Goal: Check status: Check status

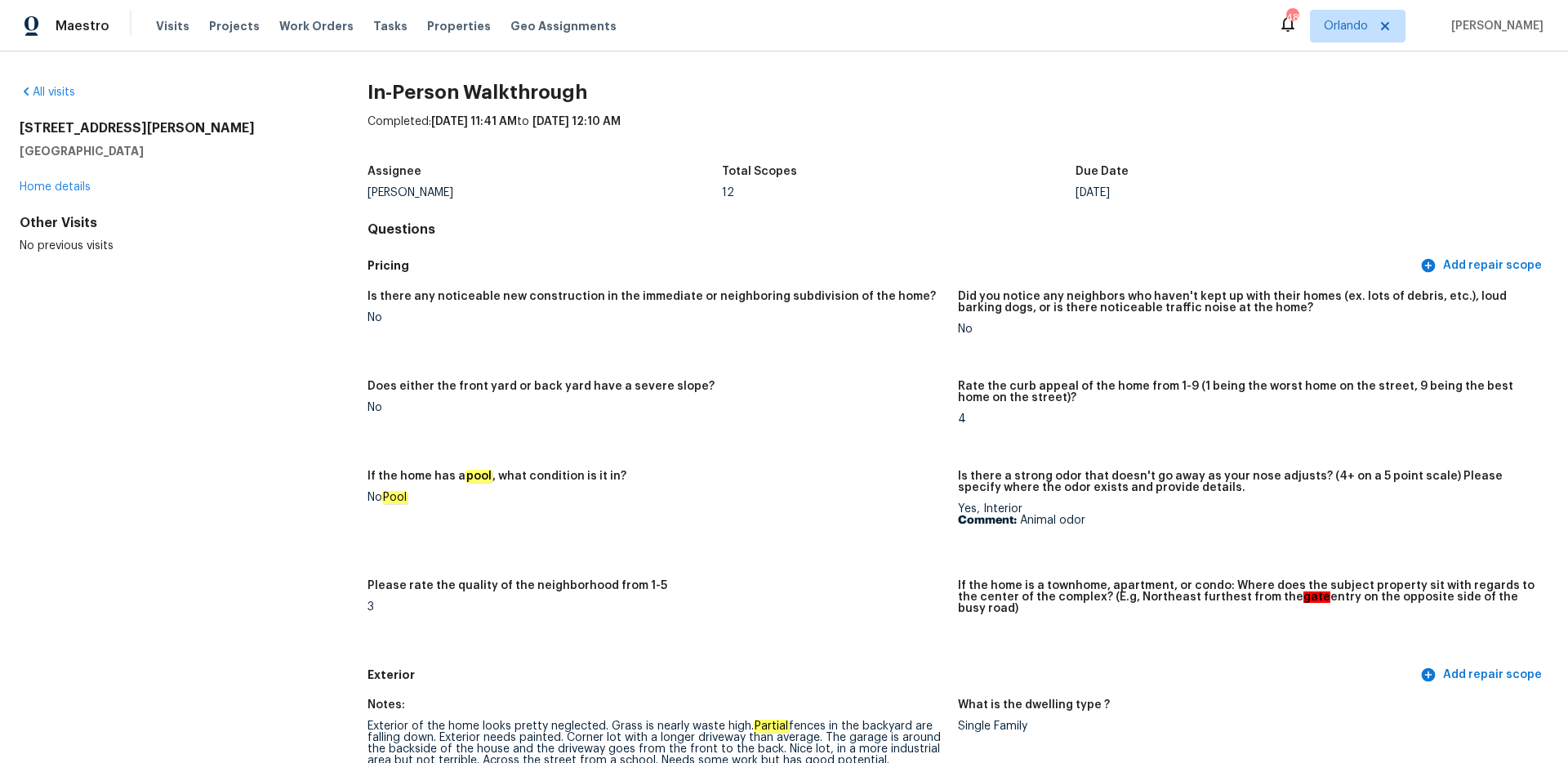
scroll to position [2944, 0]
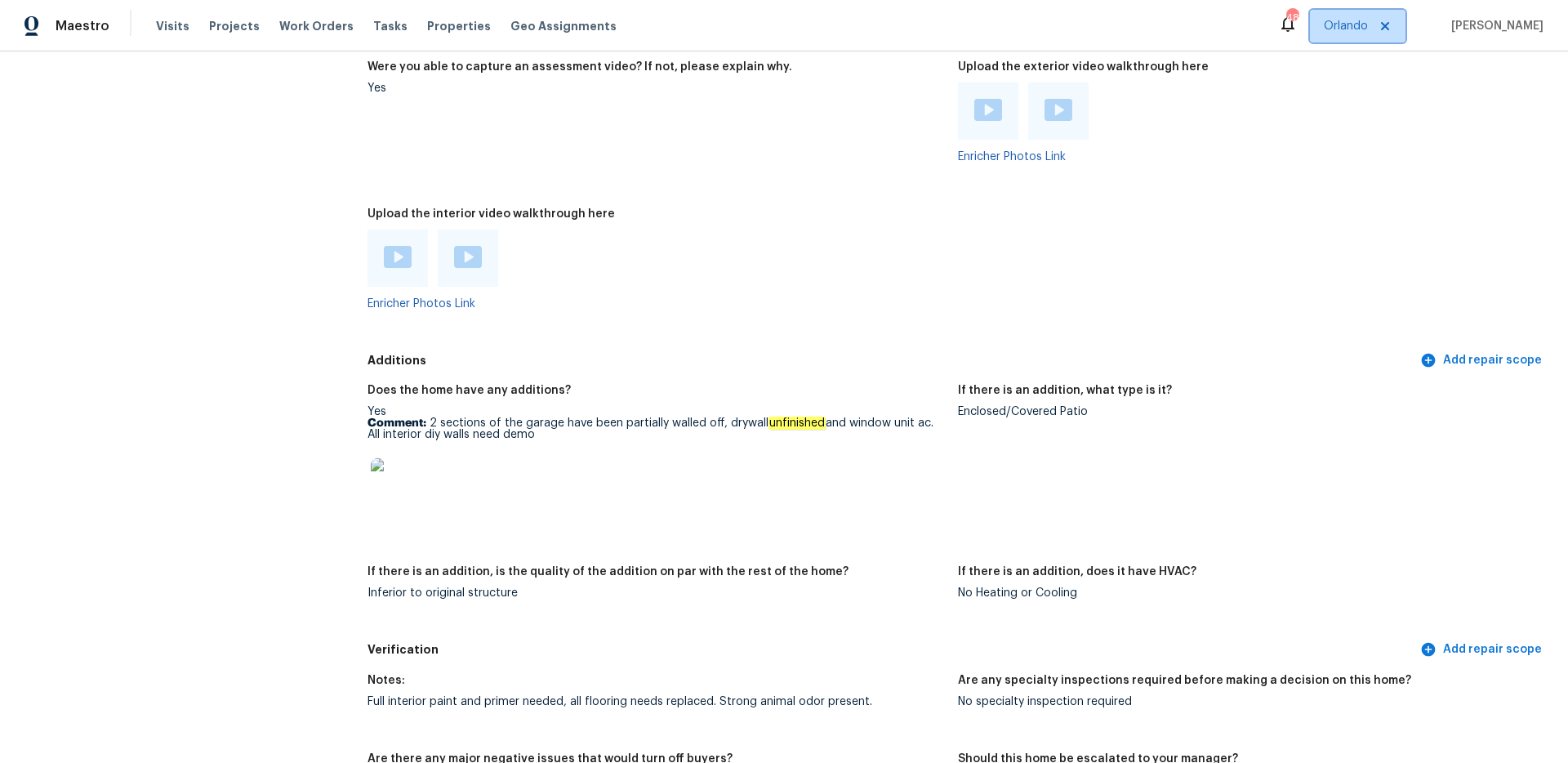
click at [1367, 35] on span "Orlando" at bounding box center [1357, 26] width 95 height 33
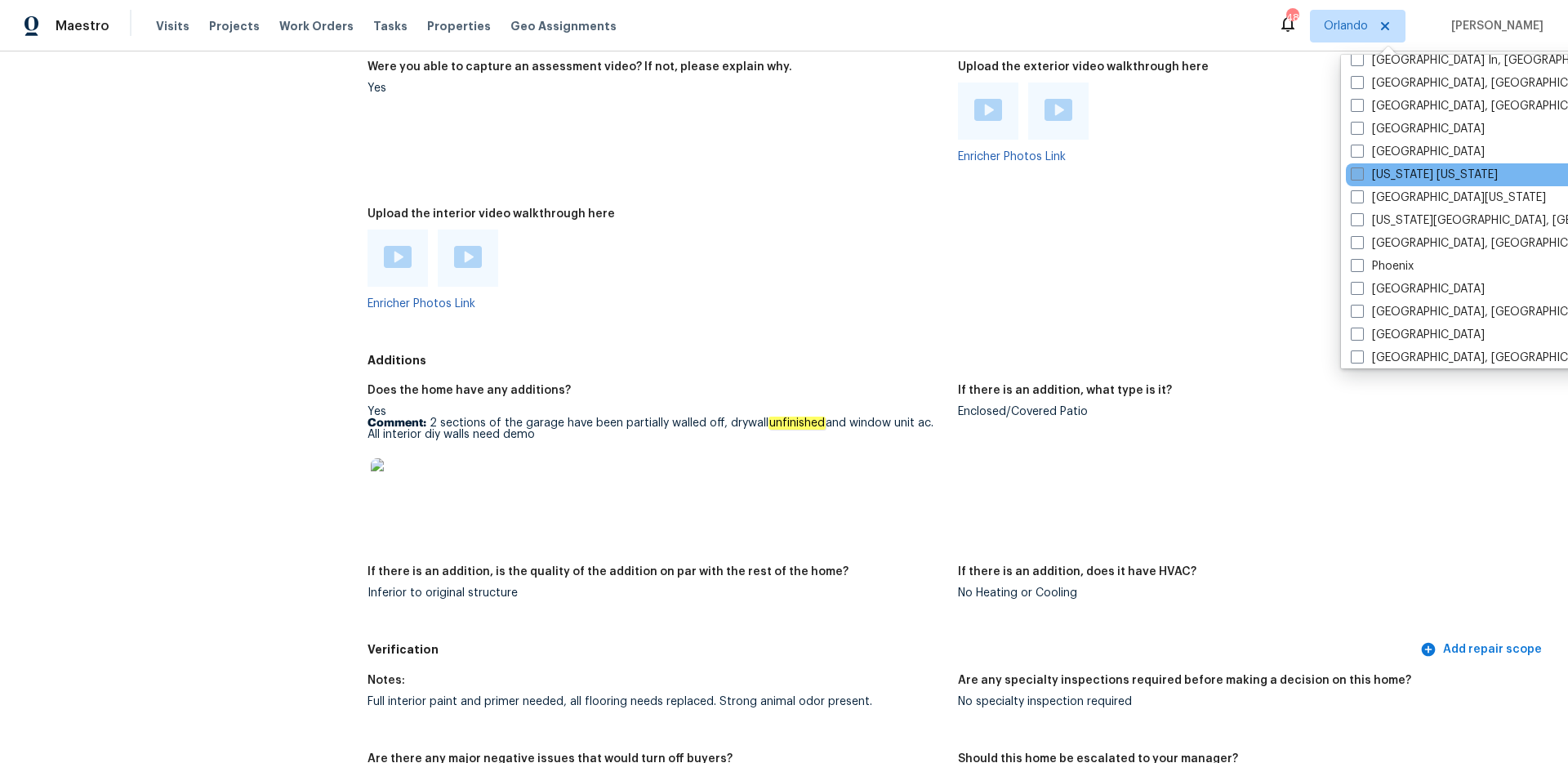
scroll to position [832, 0]
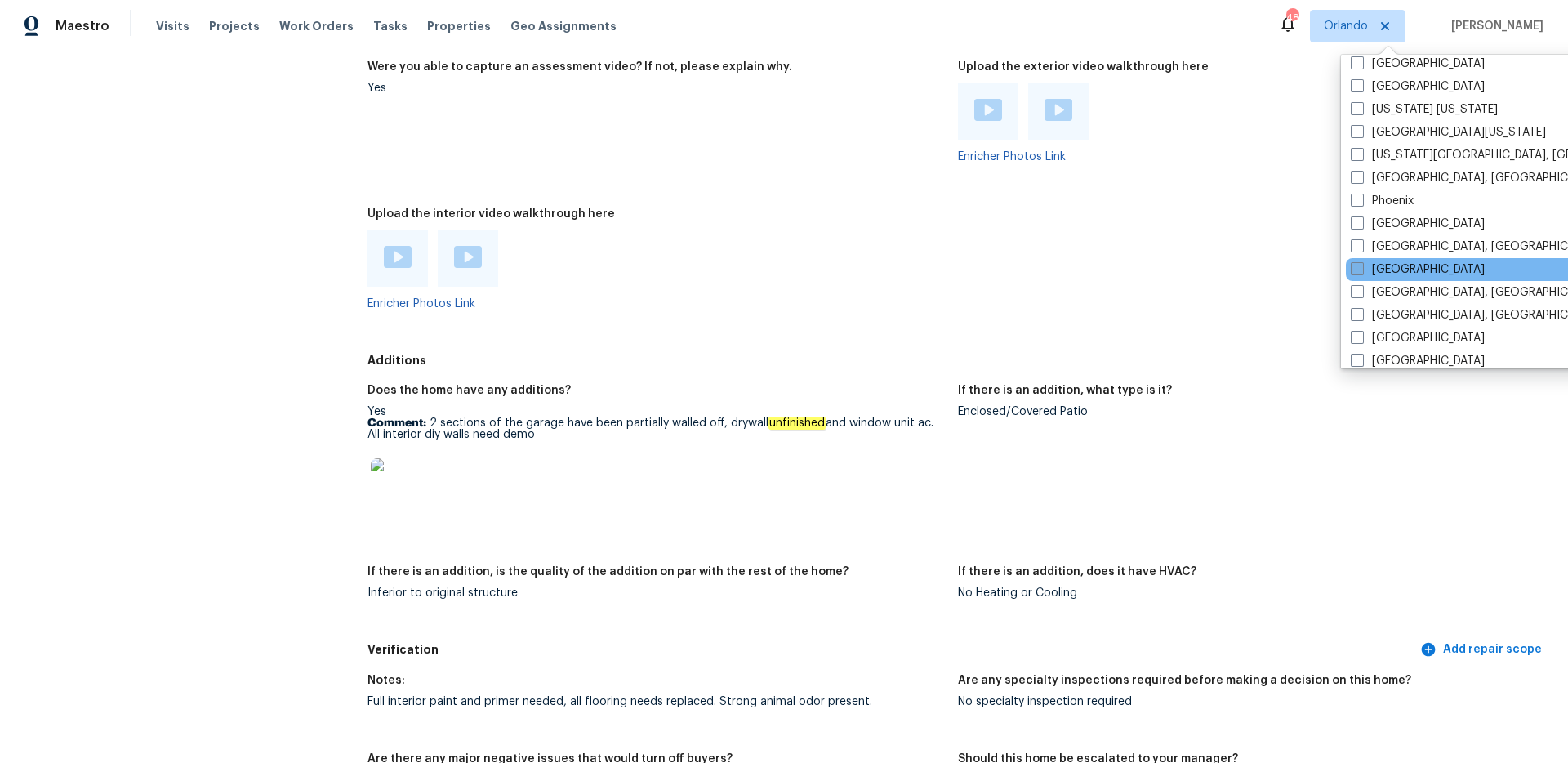
click at [1359, 267] on span at bounding box center [1357, 269] width 13 height 13
click at [1359, 267] on input "[GEOGRAPHIC_DATA]" at bounding box center [1356, 267] width 11 height 11
checkbox input "true"
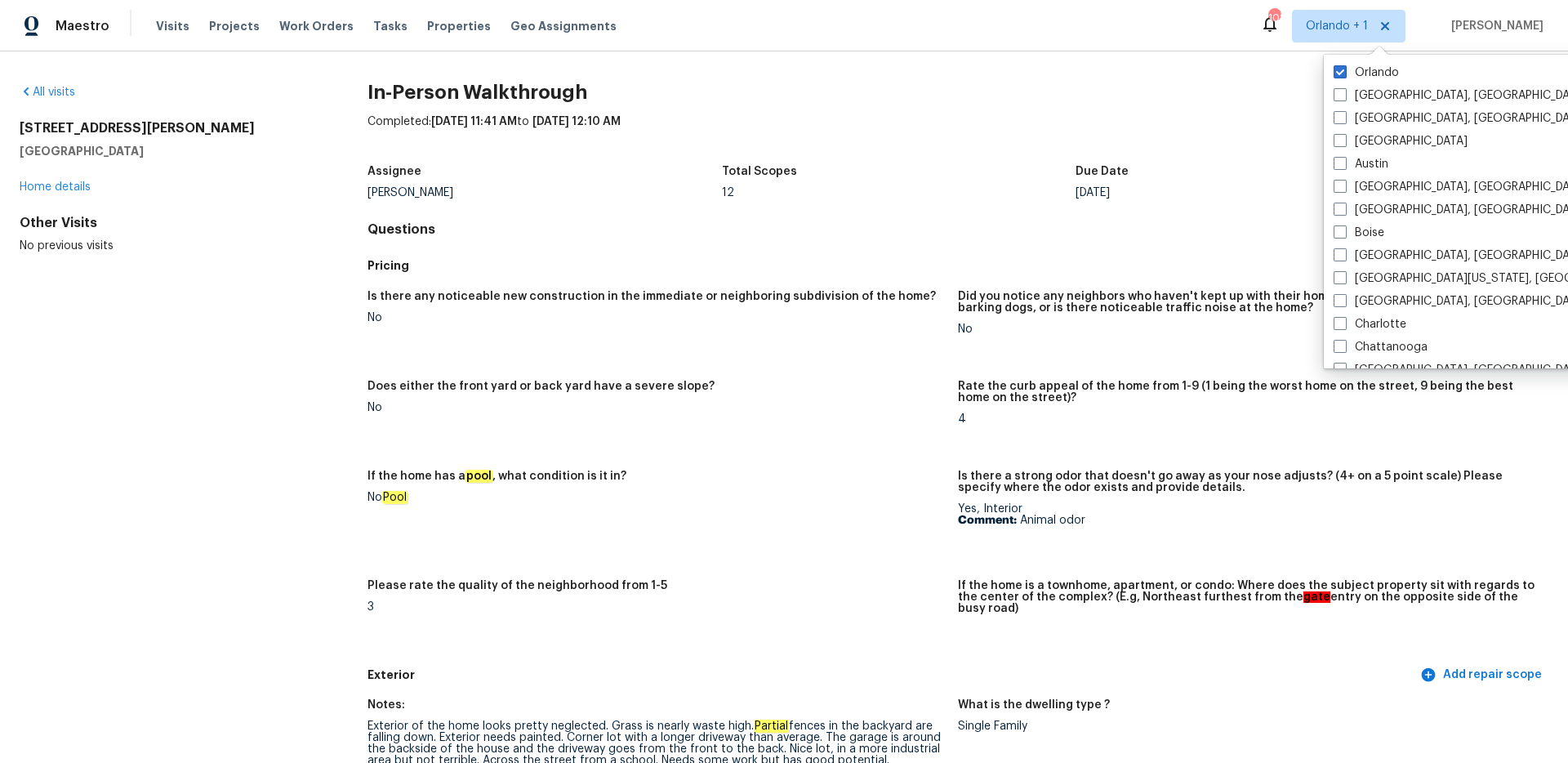
click at [36, 103] on div "All visits [STREET_ADDRESS][PERSON_NAME] Home details Other Visits No previous …" at bounding box center [167, 169] width 295 height 170
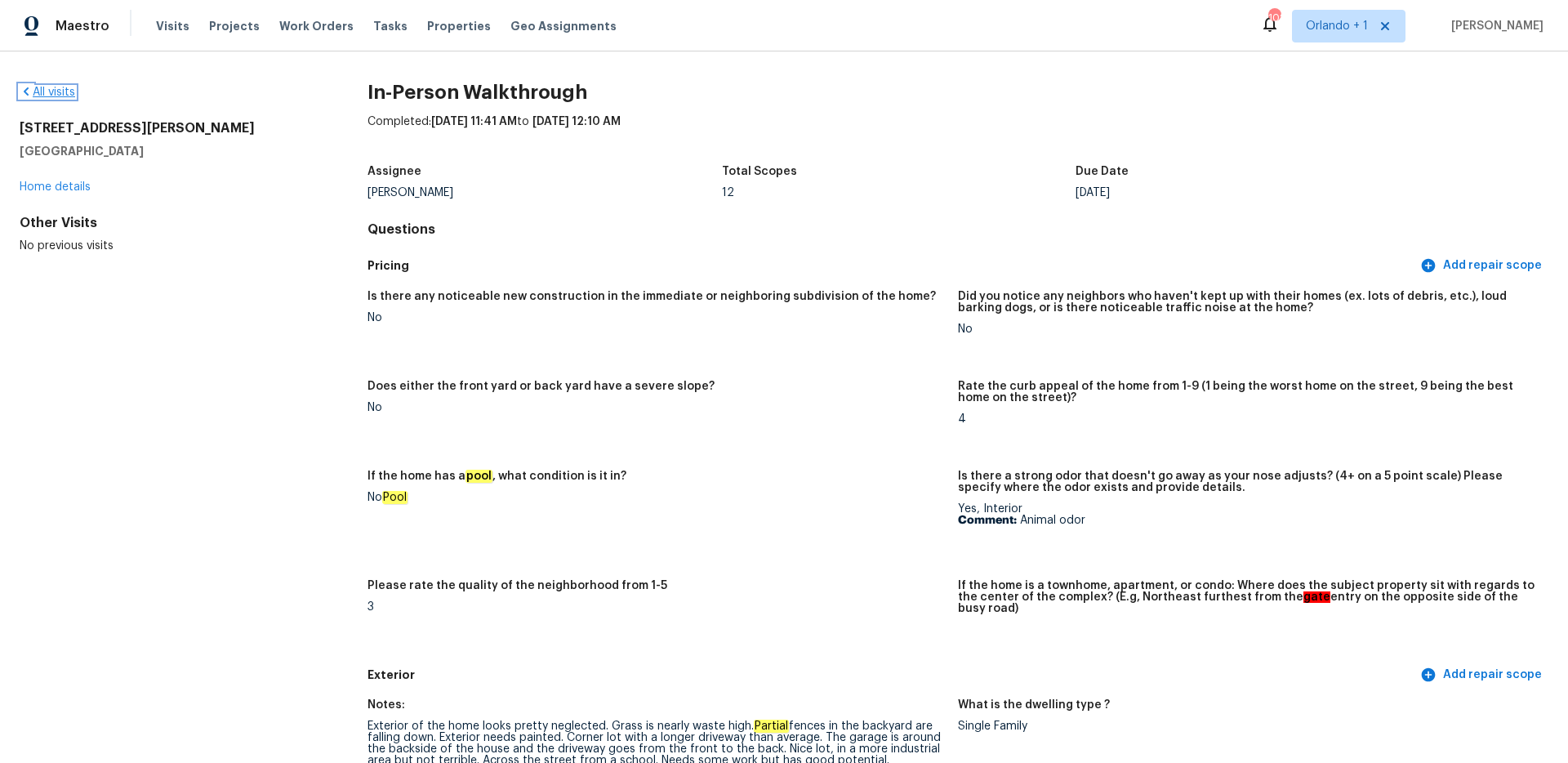
click at [37, 97] on link "All visits" at bounding box center [47, 92] width 55 height 12
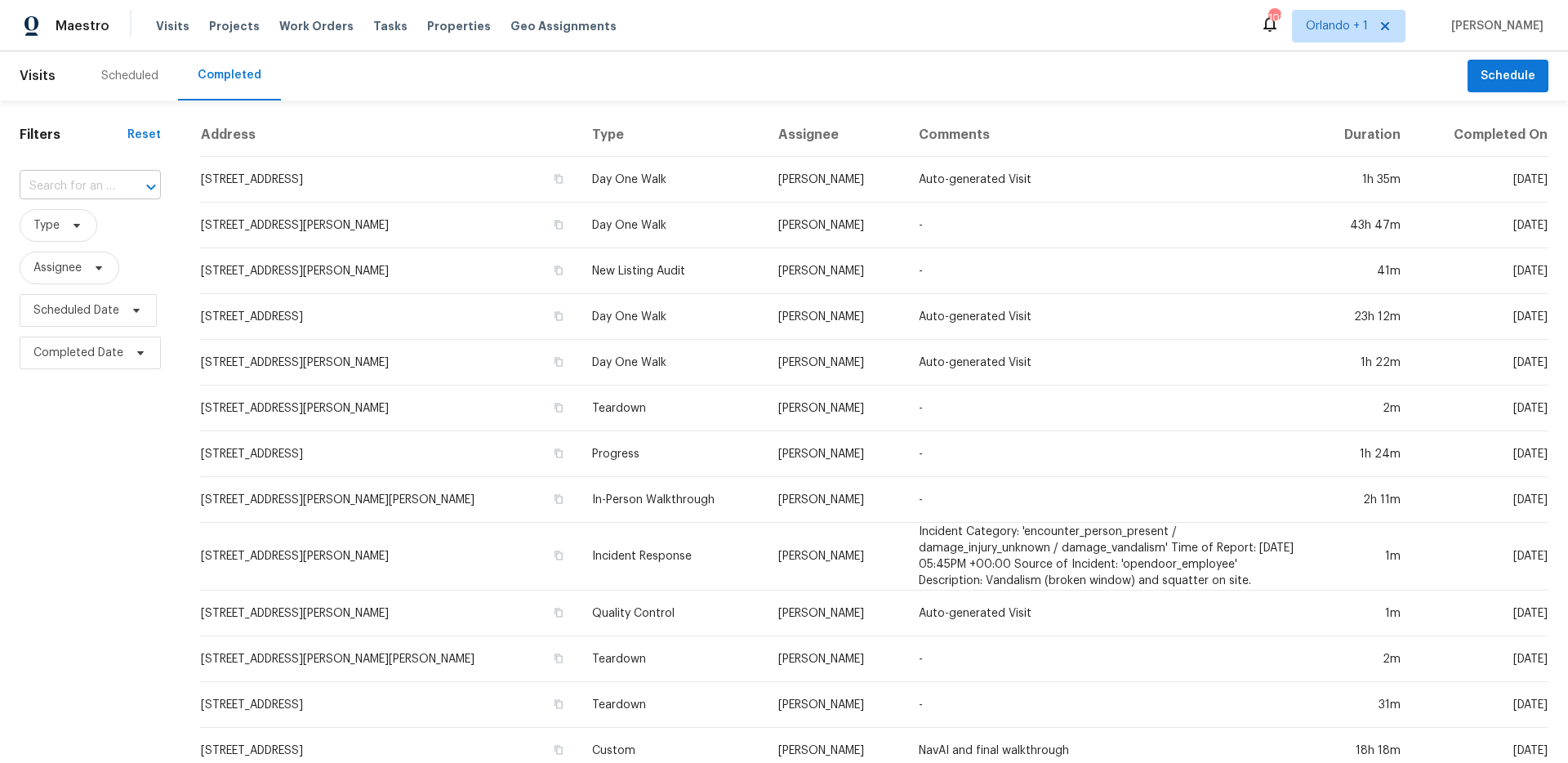
click at [113, 191] on div "​" at bounding box center [90, 187] width 141 height 25
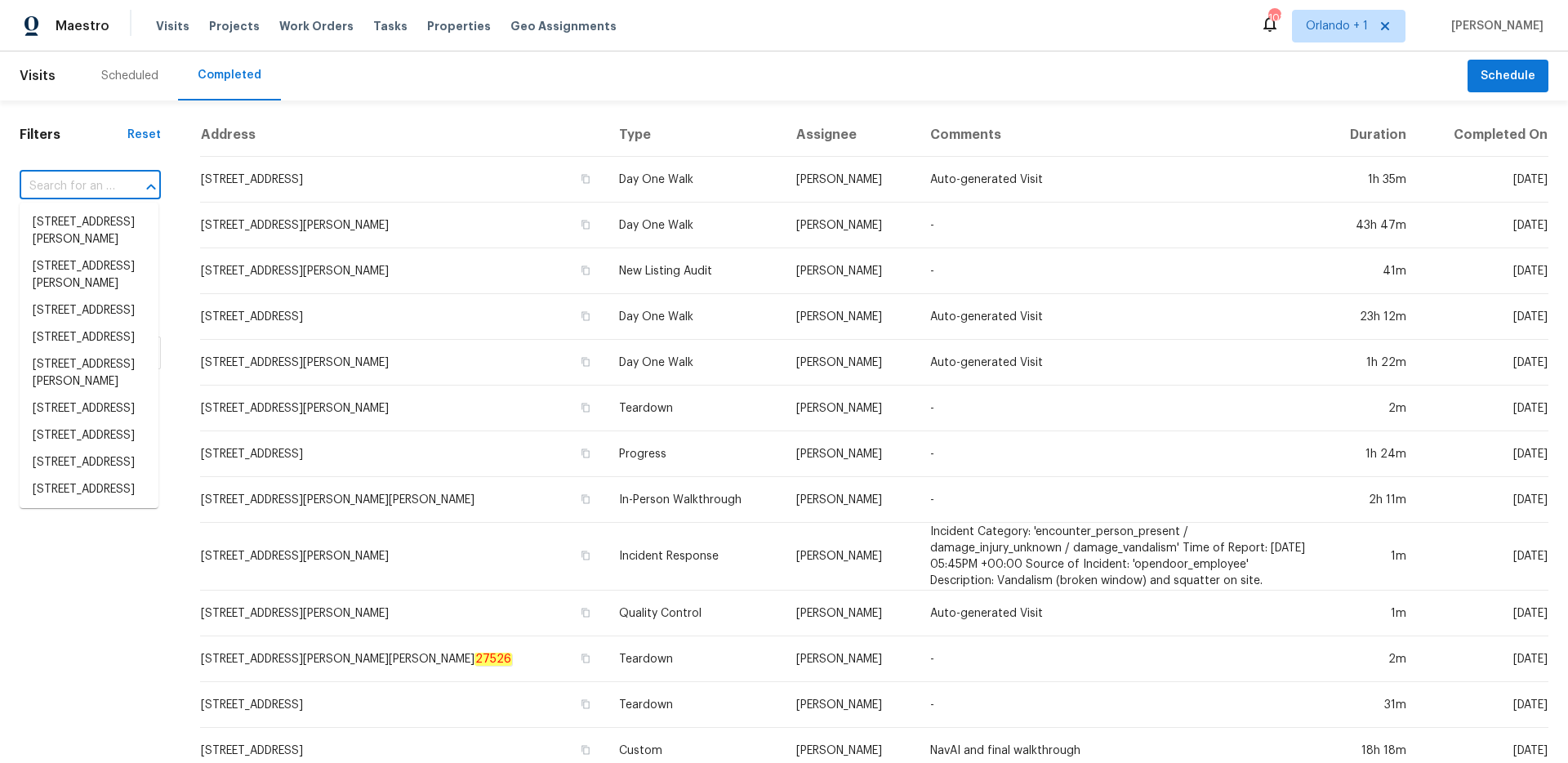
paste input "[STREET_ADDRESS]"
type input "[STREET_ADDRESS]"
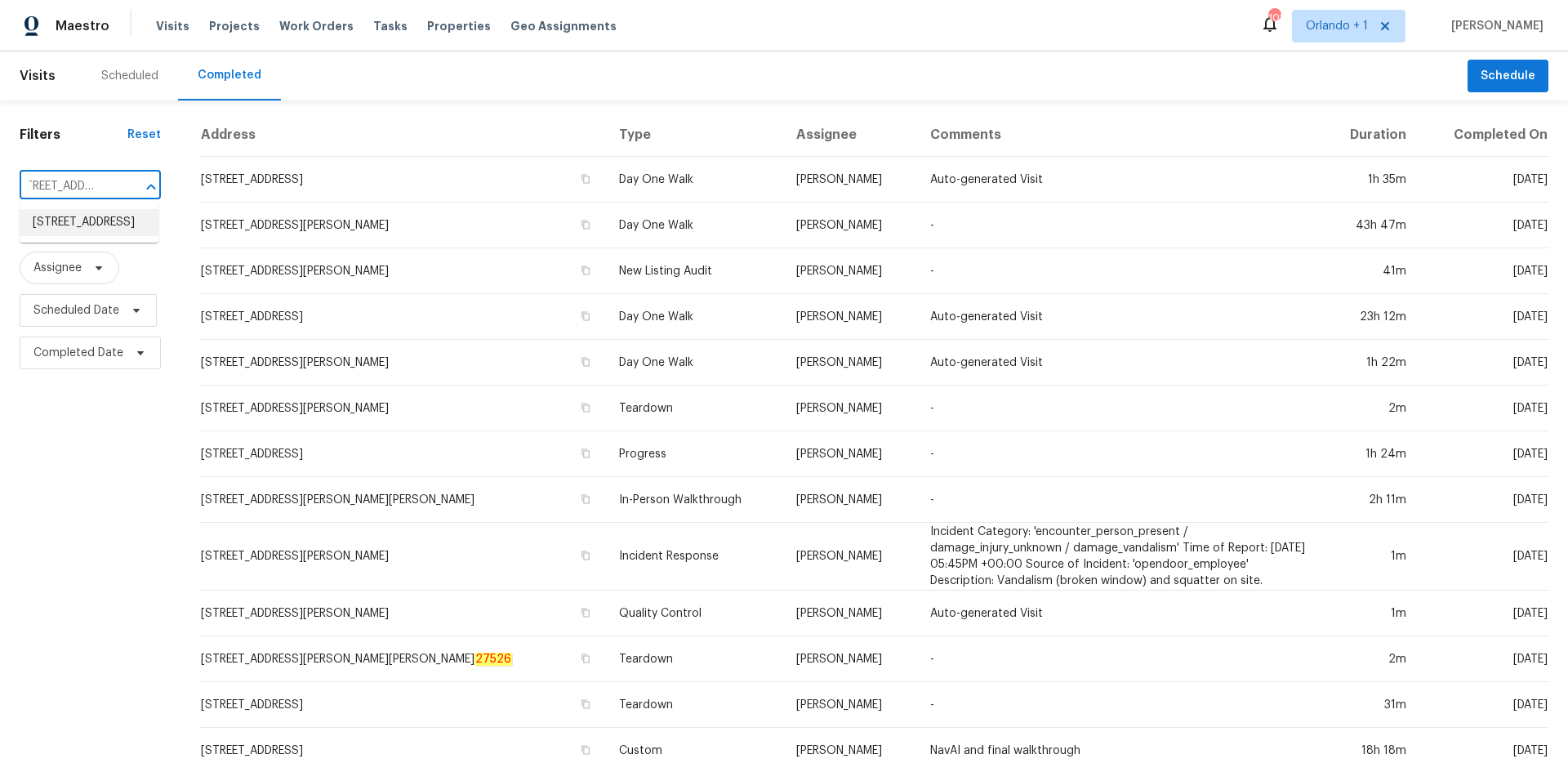
click at [107, 229] on li "[STREET_ADDRESS]" at bounding box center [89, 222] width 139 height 27
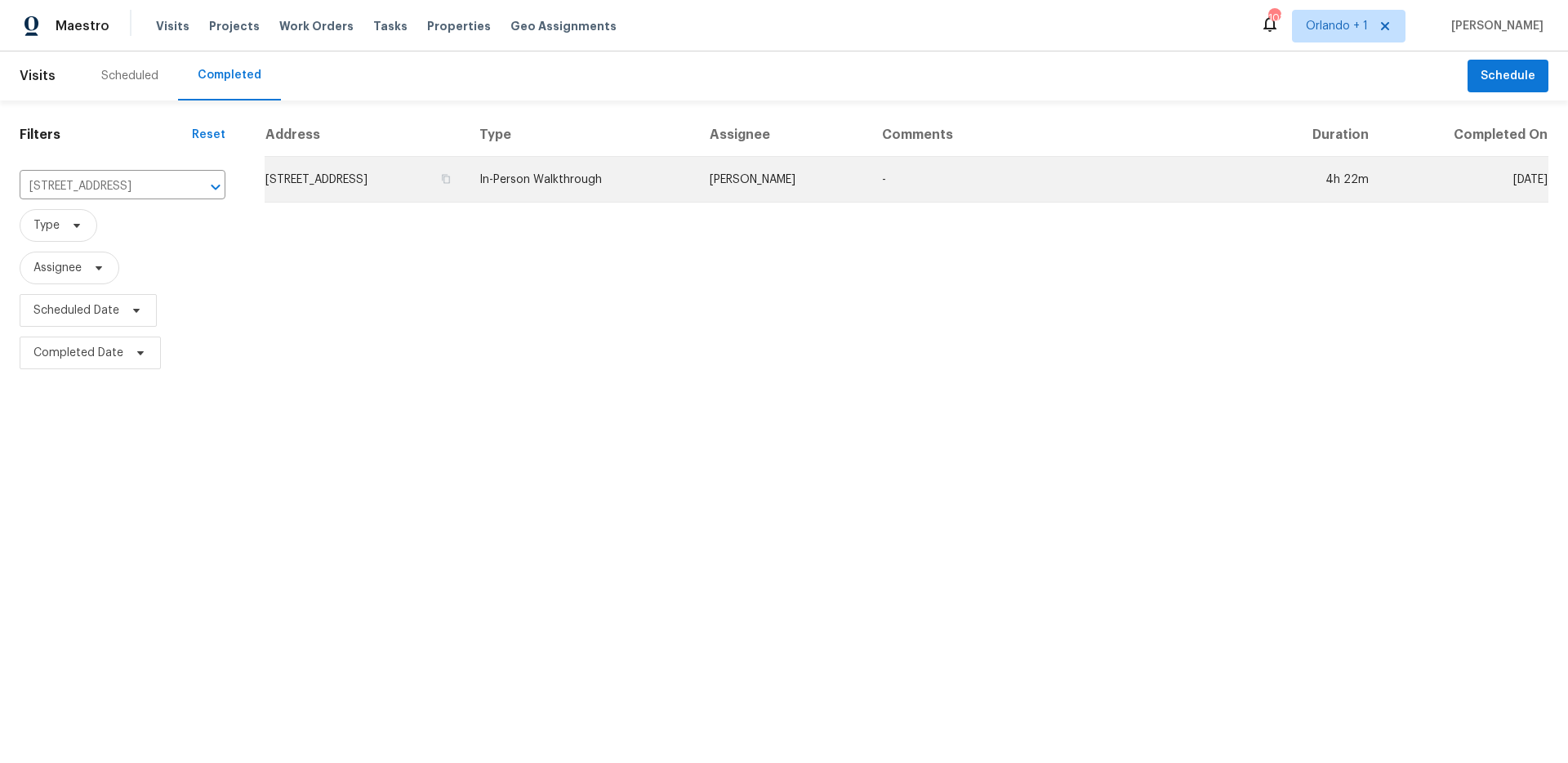
click at [381, 197] on td "[STREET_ADDRESS]" at bounding box center [365, 179] width 202 height 45
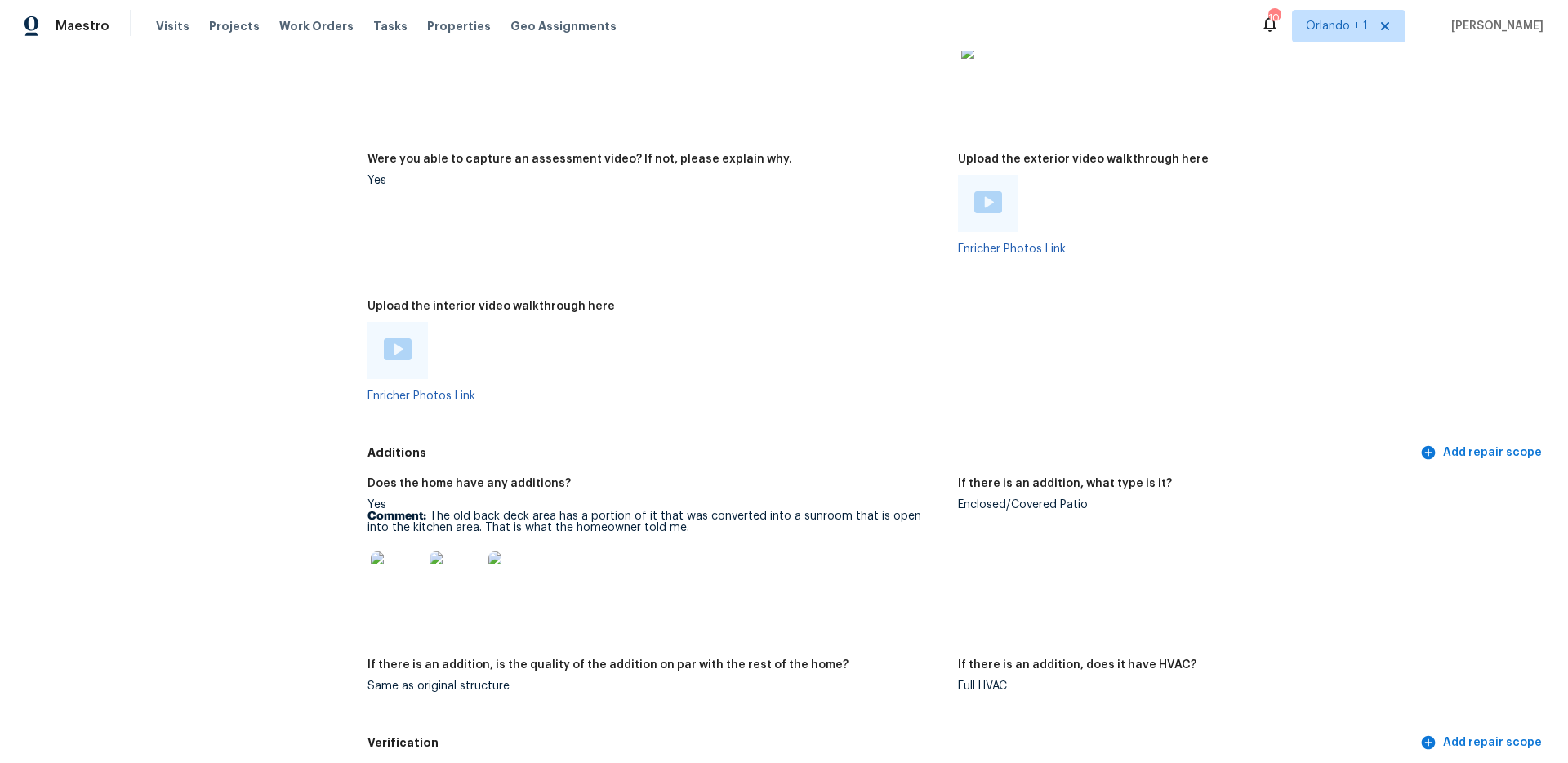
scroll to position [3315, 0]
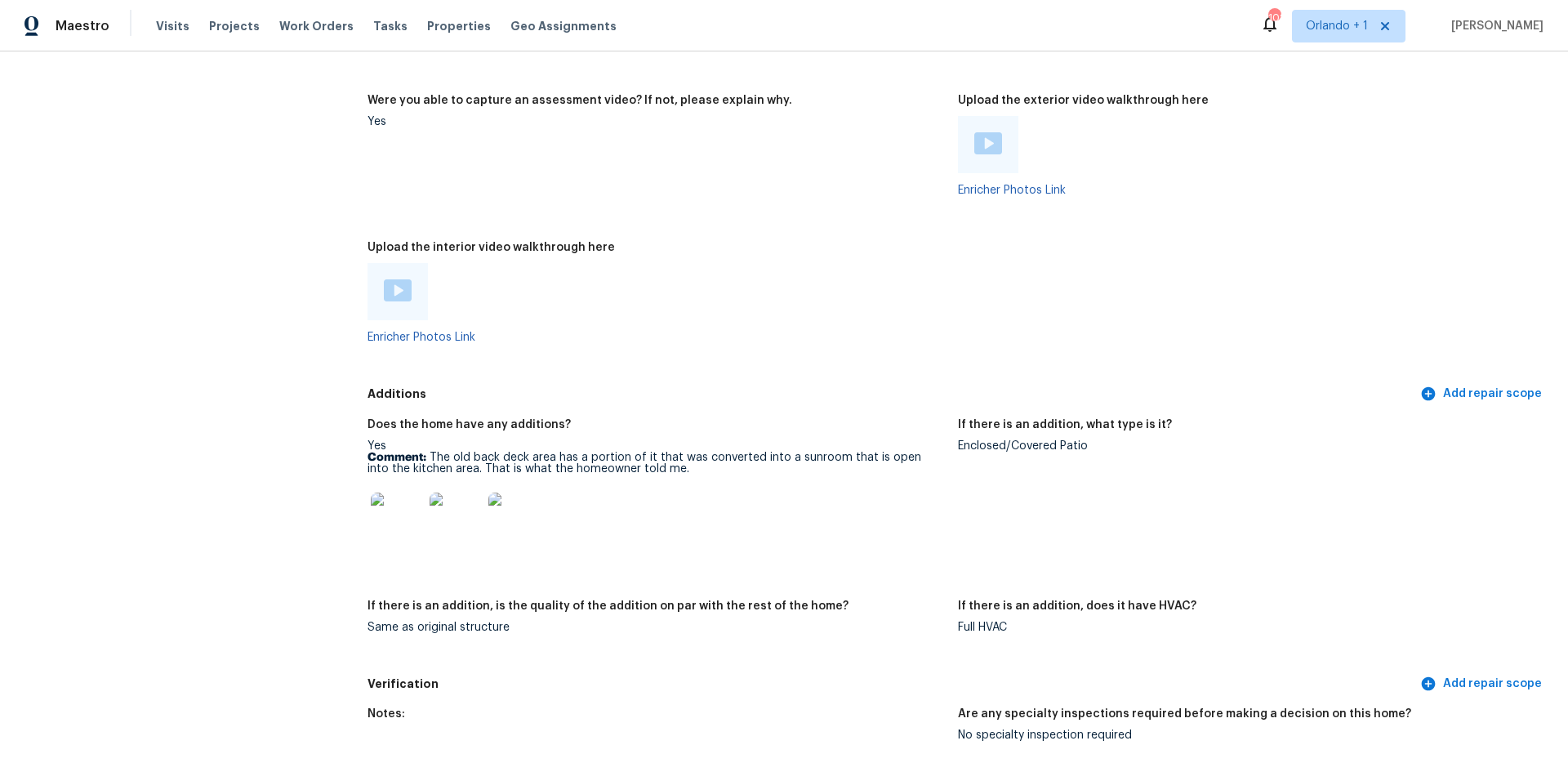
click at [398, 289] on img at bounding box center [398, 290] width 28 height 22
